Goal: Information Seeking & Learning: Learn about a topic

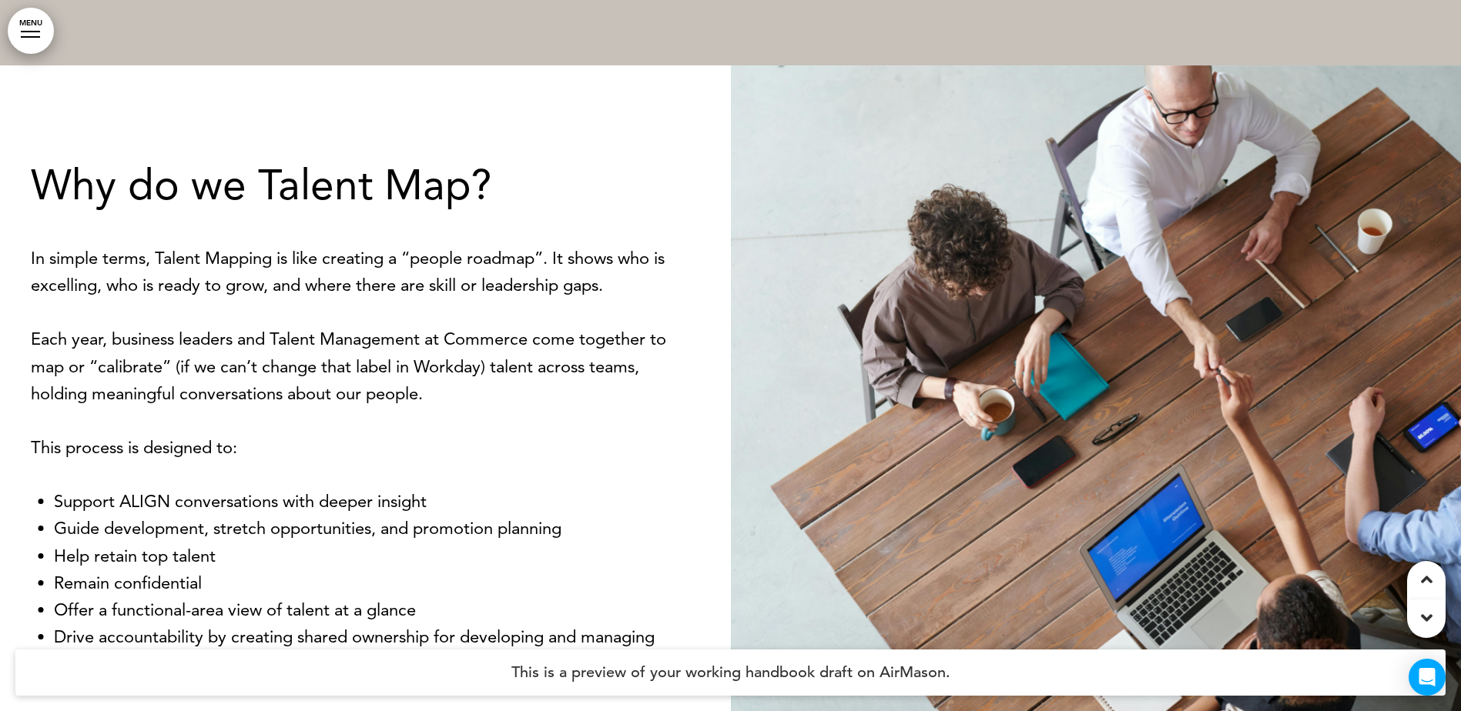
scroll to position [1464, 0]
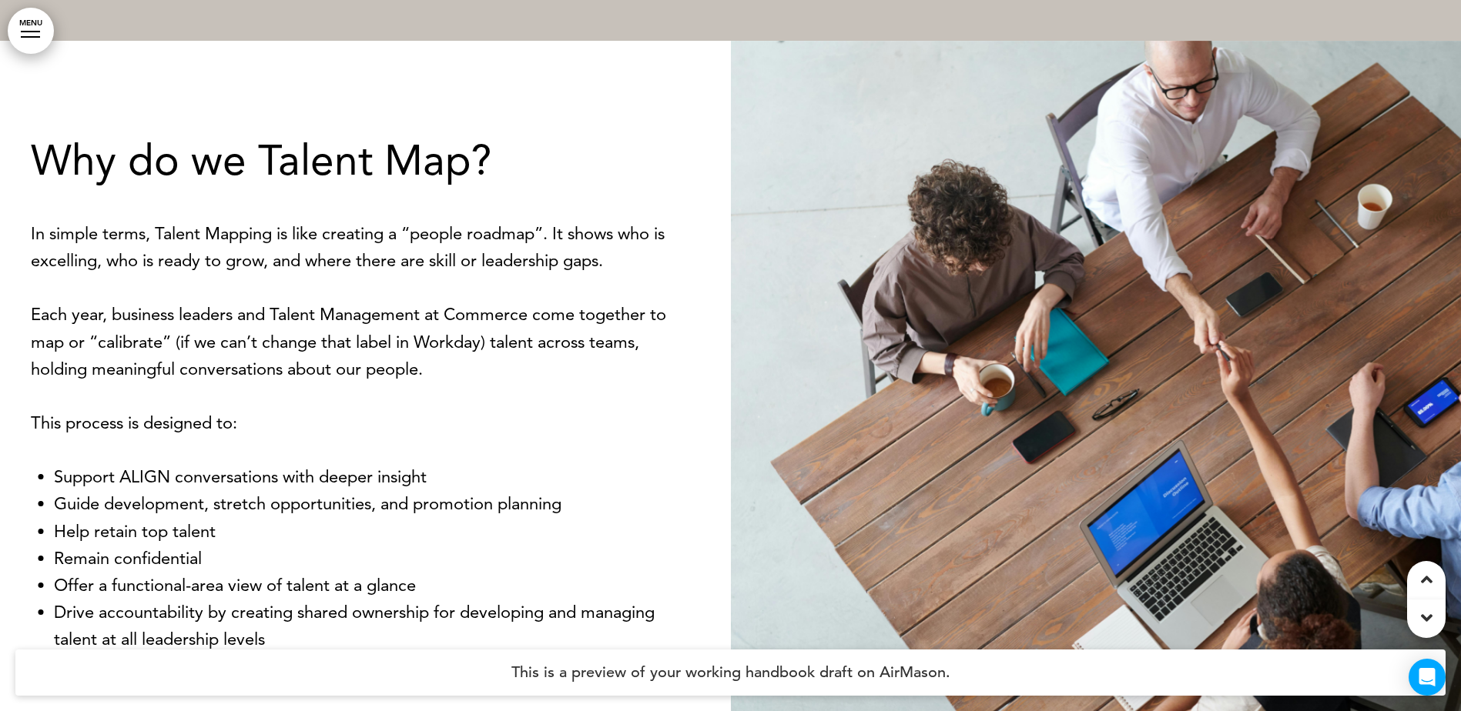
click at [286, 337] on p "Each year, business leaders and Talent Management at Commerce come together to …" at bounding box center [365, 342] width 669 height 82
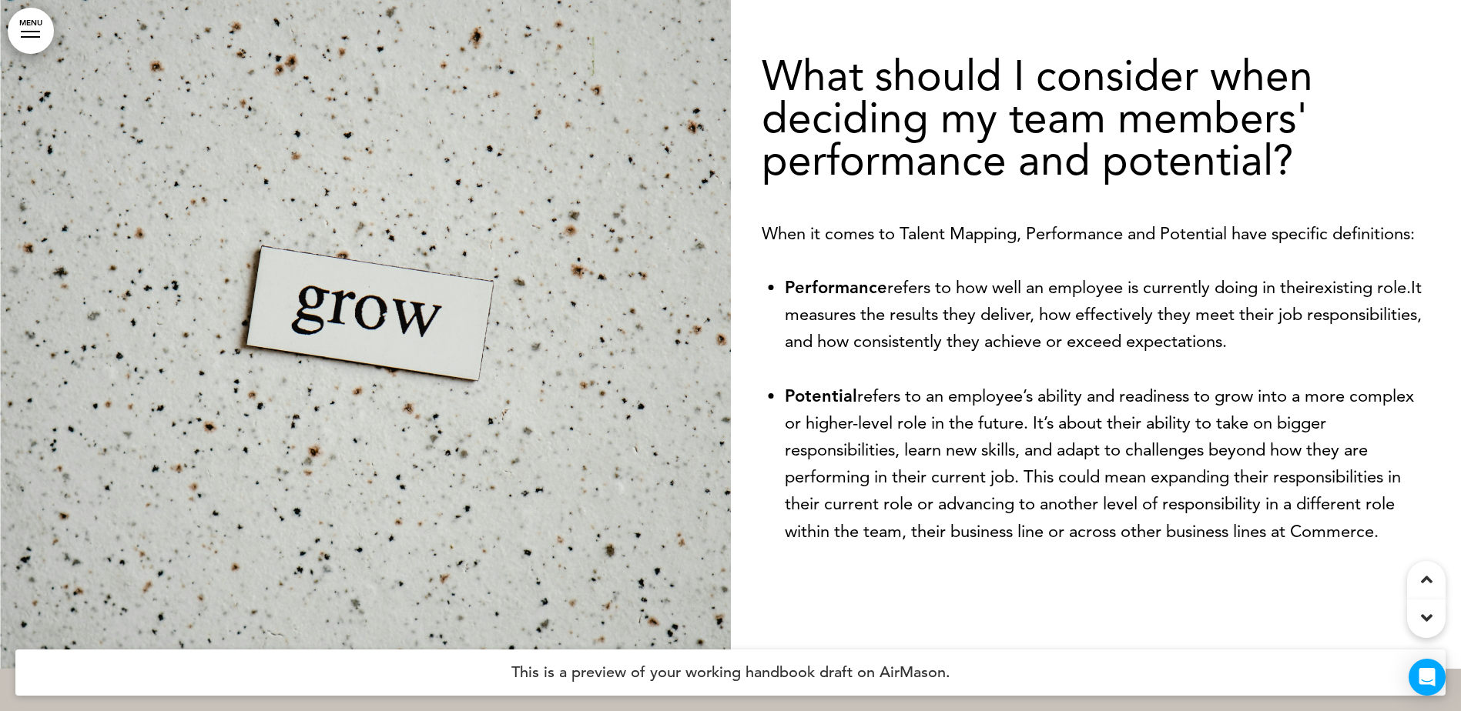
scroll to position [3158, 0]
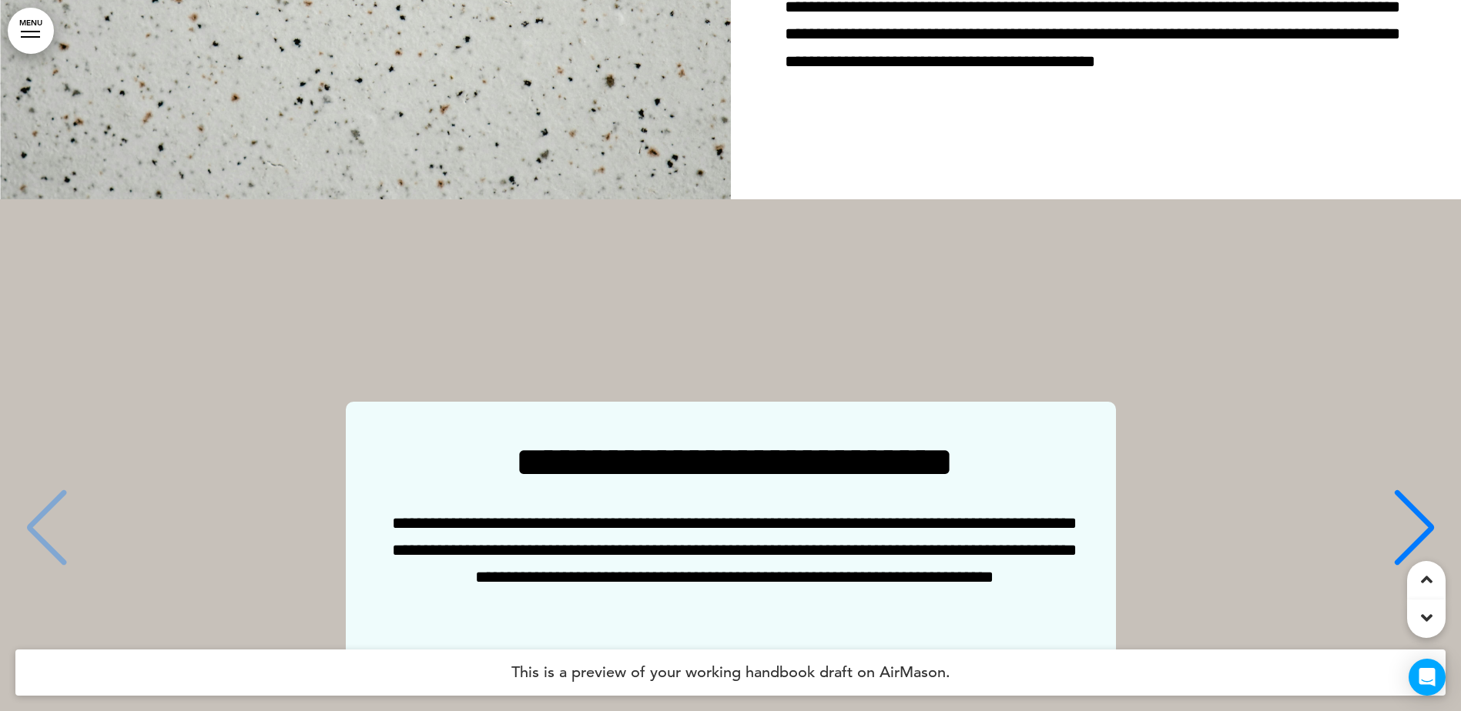
scroll to position [4009, 0]
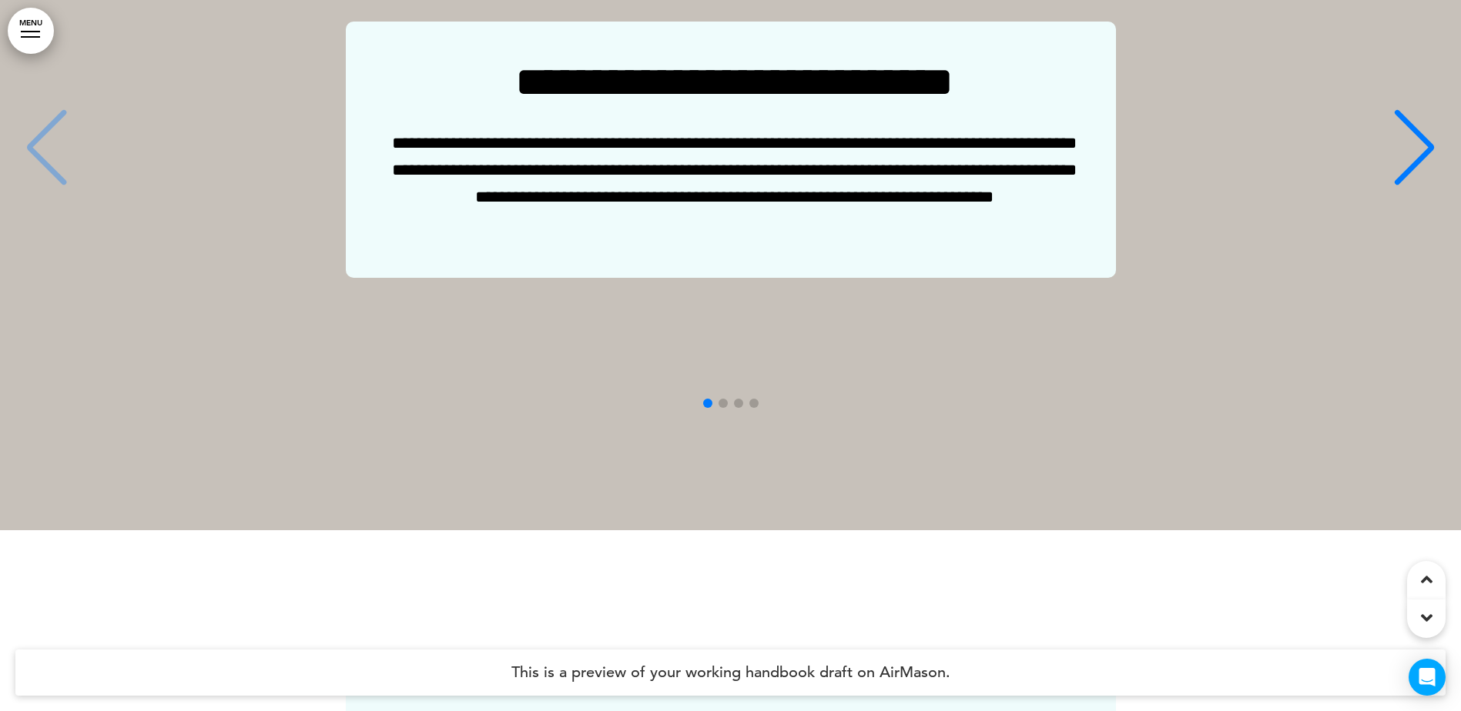
click at [1419, 127] on div "Next slide" at bounding box center [1413, 147] width 47 height 77
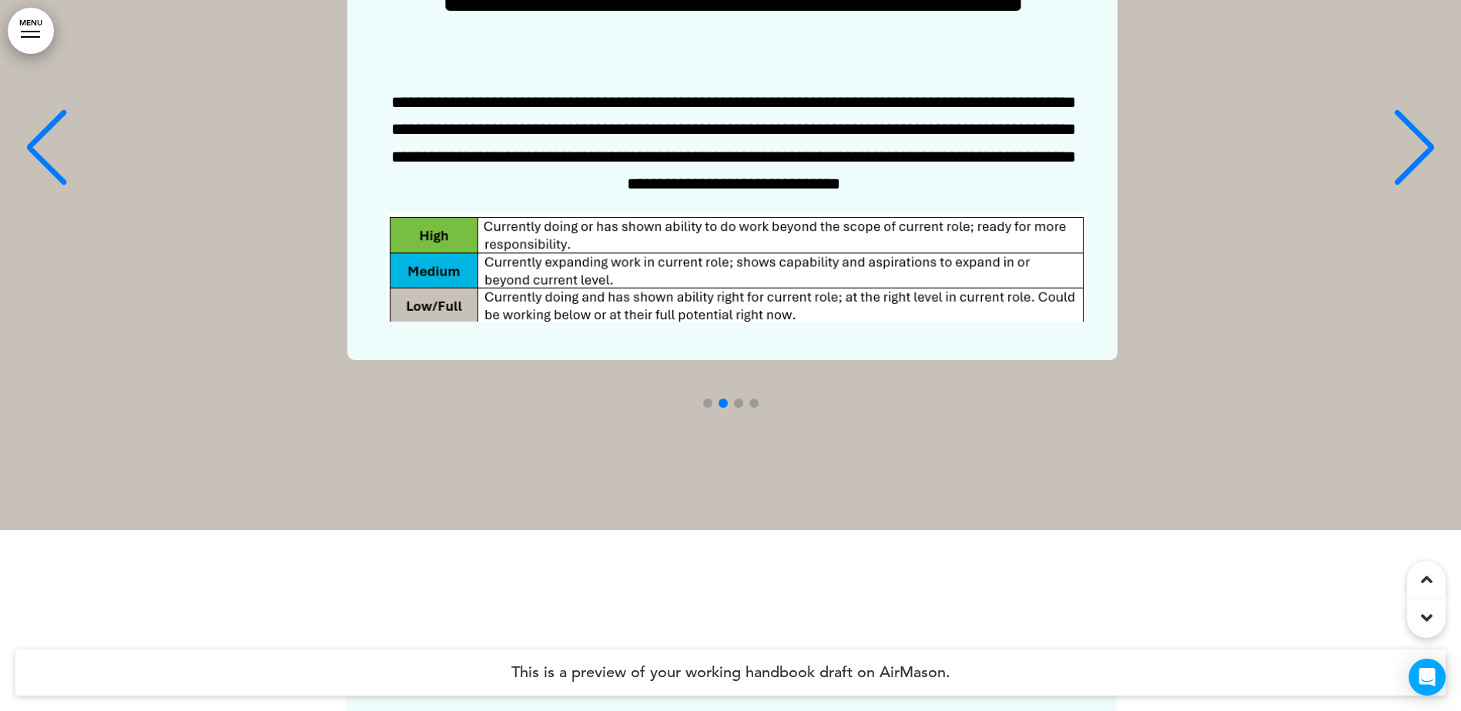
scroll to position [0, 1437]
click at [1418, 127] on div "Next slide" at bounding box center [1413, 147] width 47 height 77
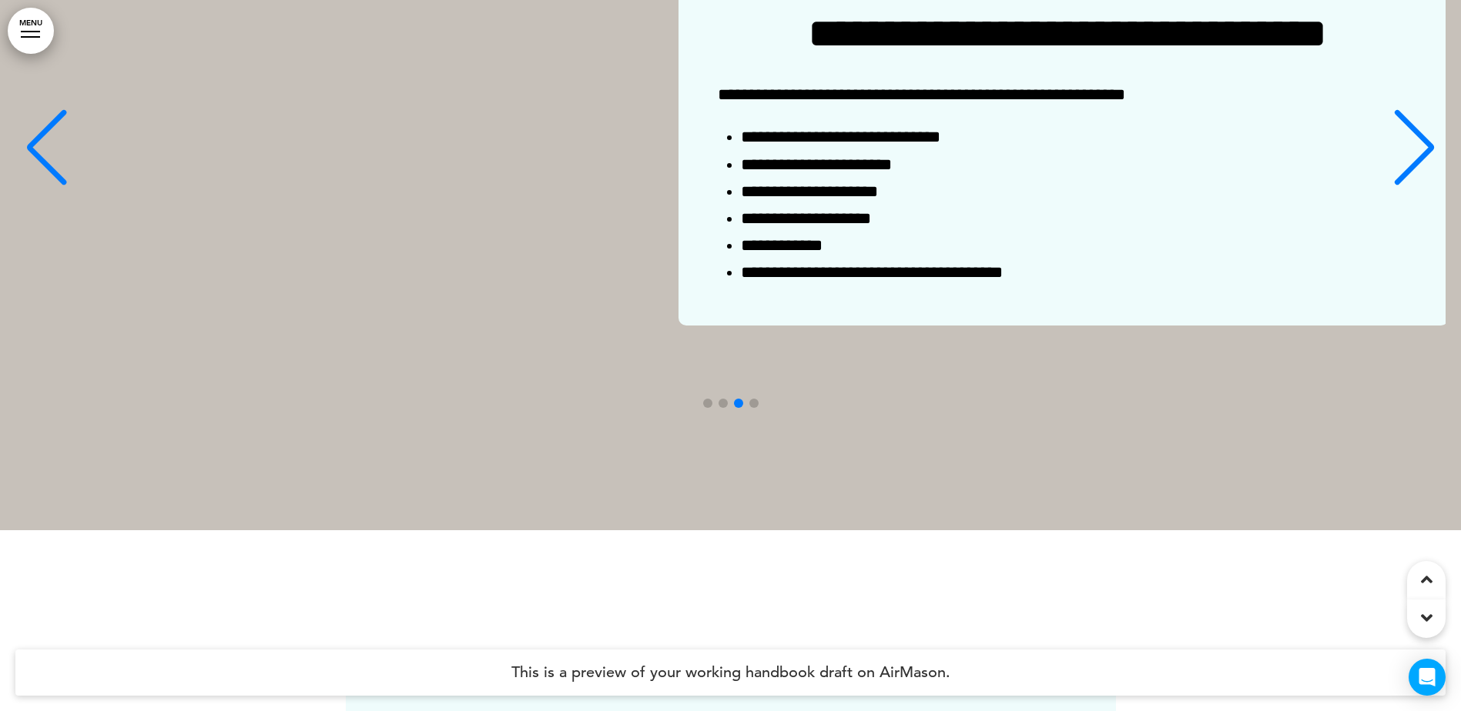
scroll to position [0, 2875]
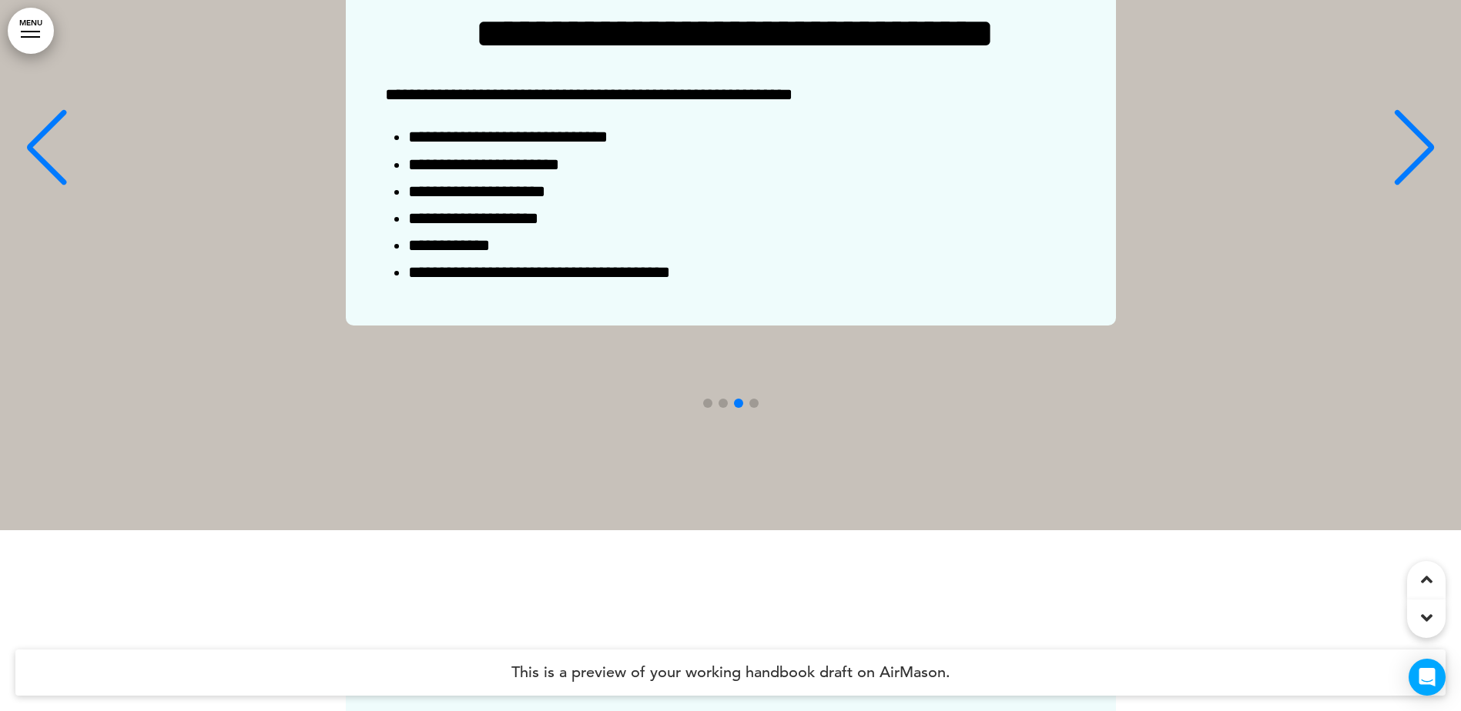
click at [1418, 127] on div "Next slide" at bounding box center [1413, 147] width 47 height 77
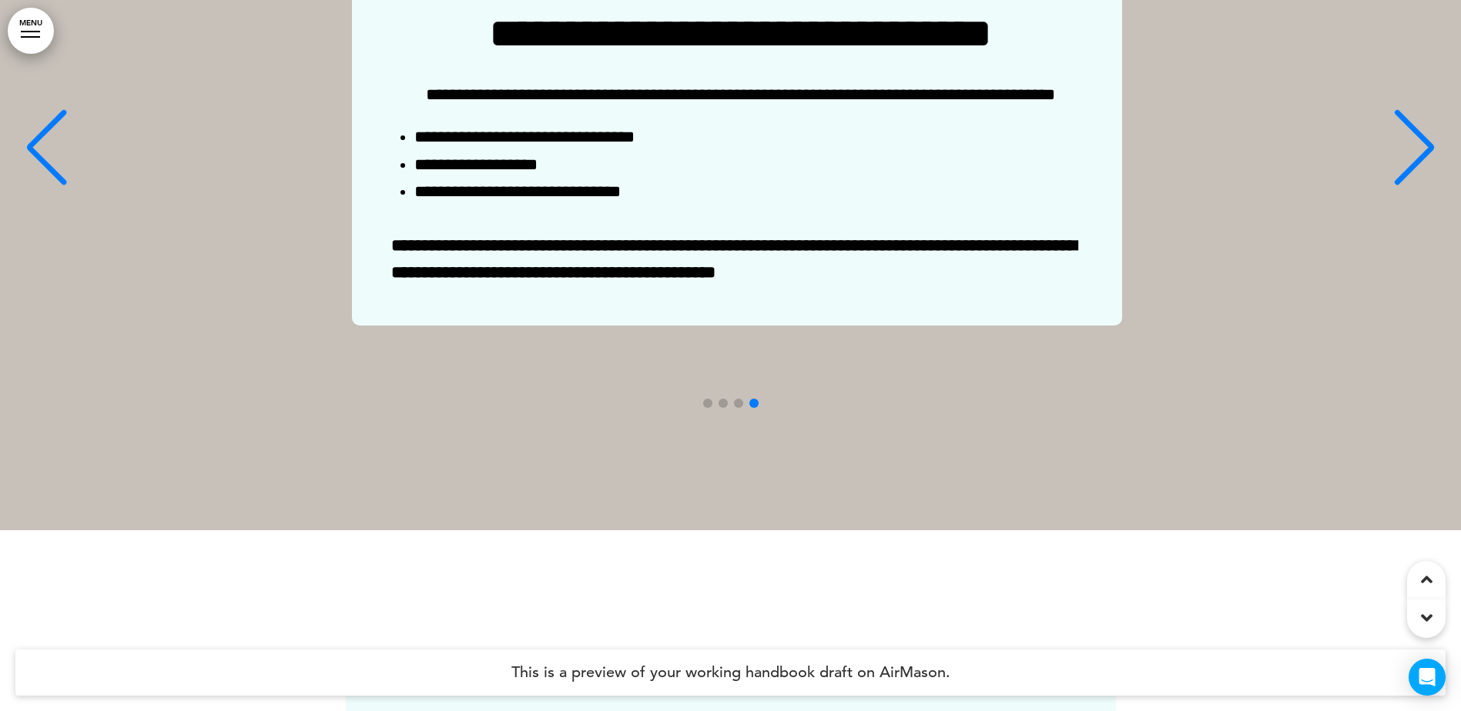
scroll to position [0, 4312]
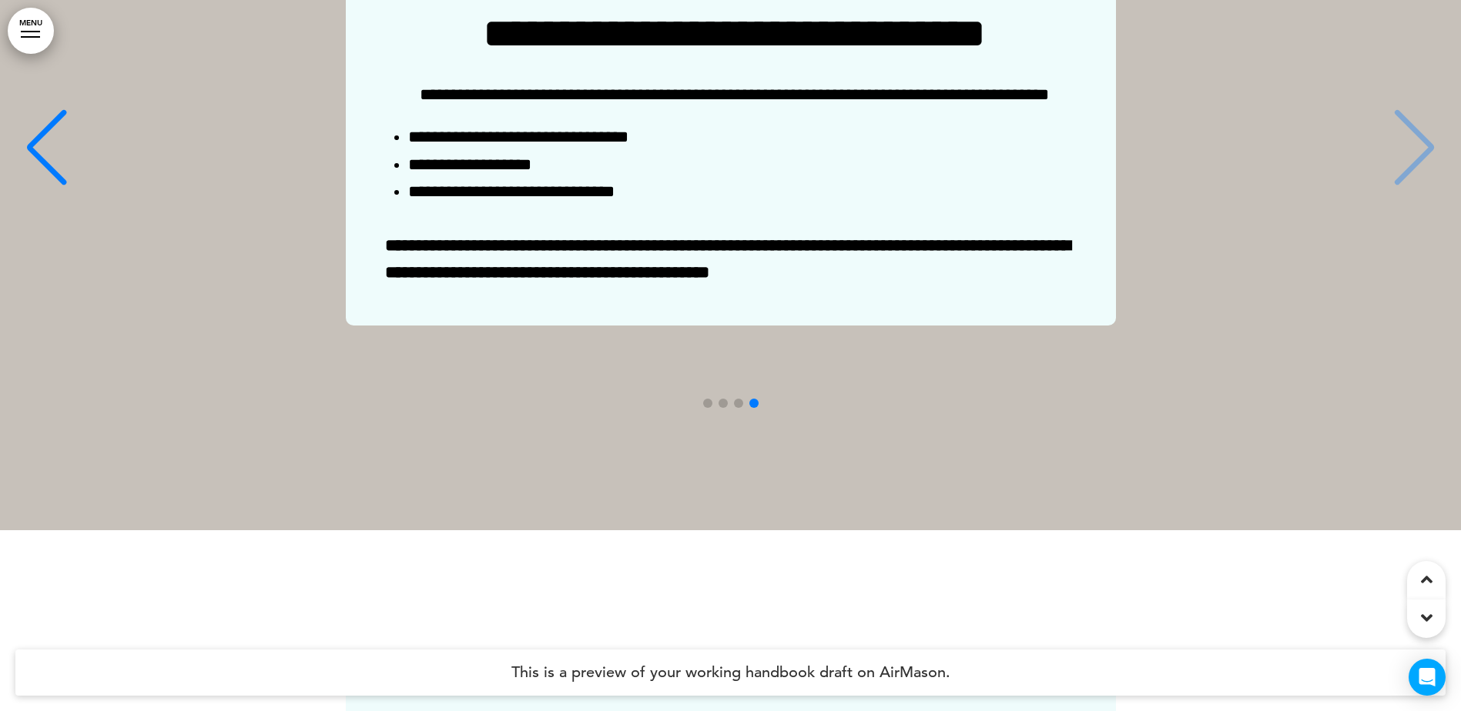
click at [1414, 129] on div "**********" at bounding box center [730, 149] width 1430 height 353
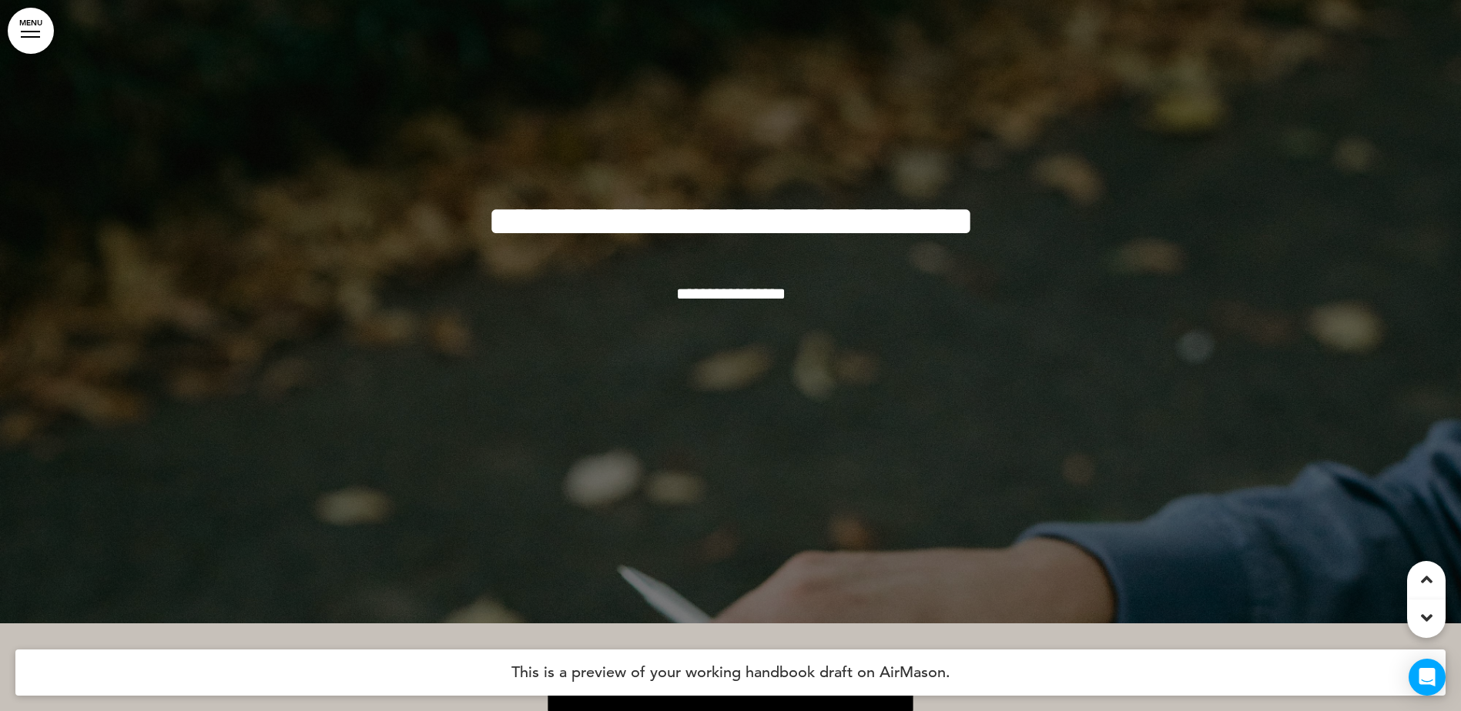
scroll to position [0, 0]
